Goal: Find specific page/section: Find specific page/section

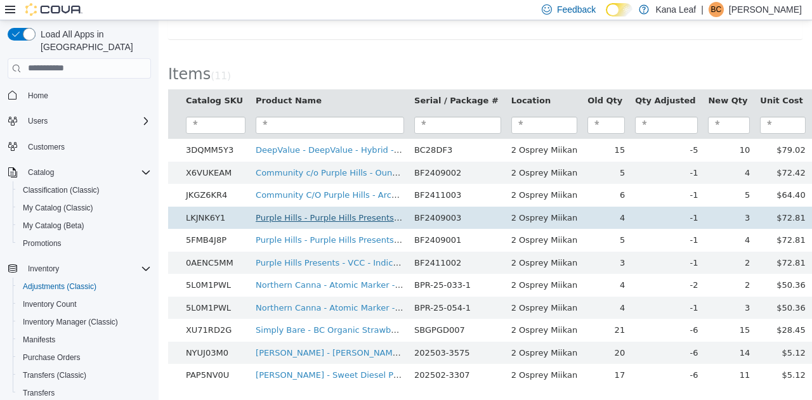
scroll to position [145, 0]
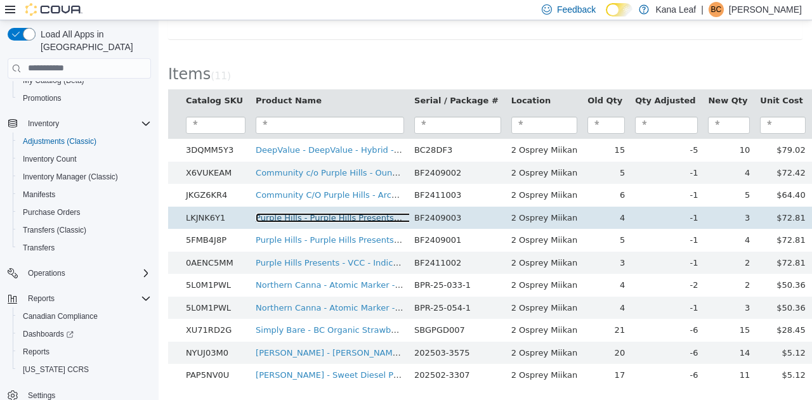
click at [281, 213] on link "Purple Hills - Purple Hills Presents - Hybrid - 14g - 4 x 3.5g" at bounding box center [376, 218] width 240 height 10
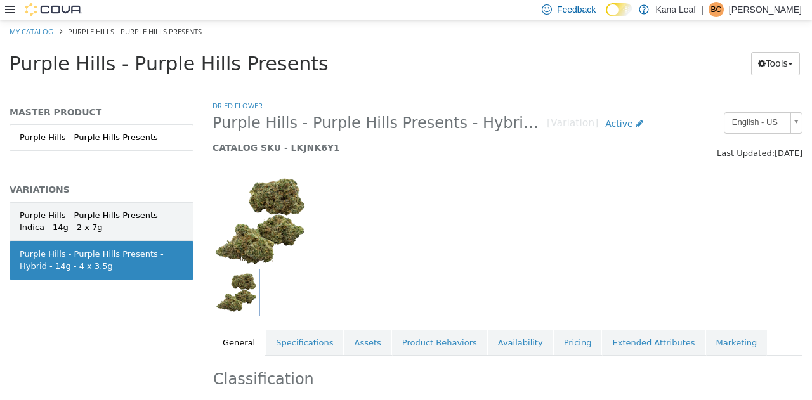
click at [93, 209] on div "Purple Hills - Purple Hills Presents - Indica - 14g - 2 x 7g" at bounding box center [102, 221] width 164 height 25
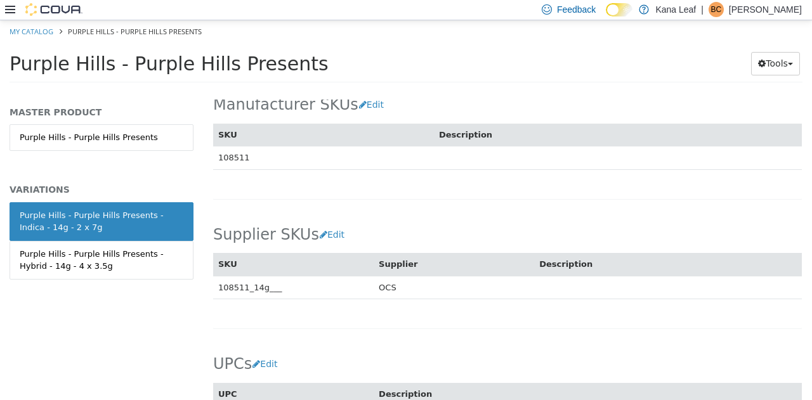
scroll to position [826, 0]
